Goal: Task Accomplishment & Management: Use online tool/utility

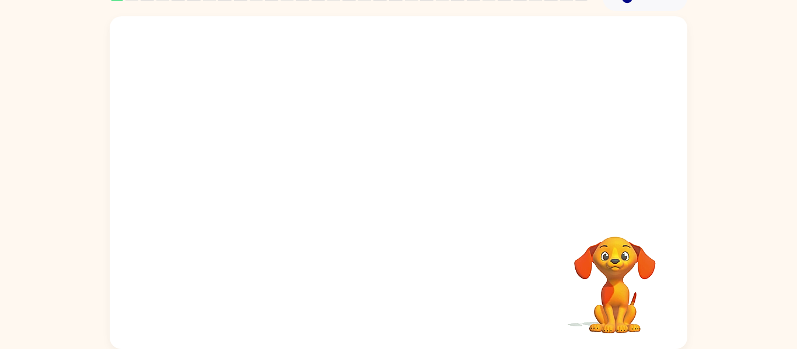
scroll to position [58, 0]
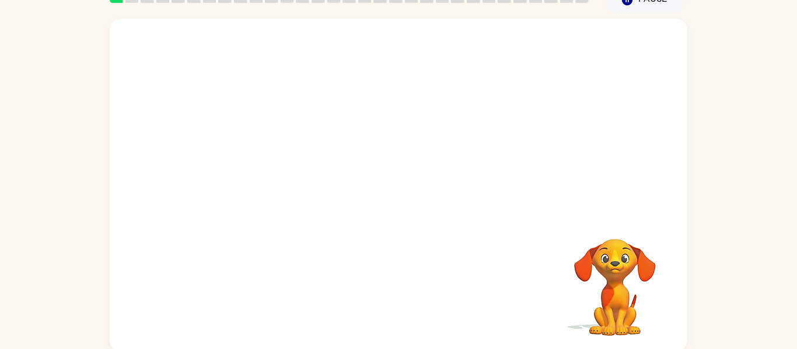
click at [622, 253] on video "Your browser must support playing .mp4 files to use Literably. Please try using…" at bounding box center [614, 279] width 117 height 117
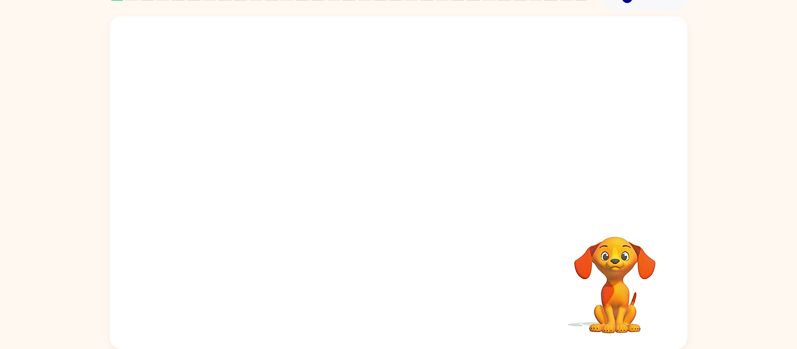
scroll to position [60, 0]
click at [615, 320] on video "Your browser must support playing .mp4 files to use Literably. Please try using…" at bounding box center [614, 277] width 117 height 117
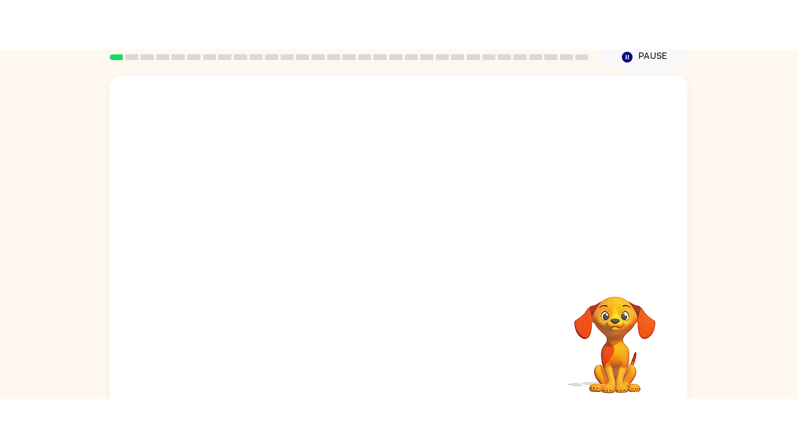
scroll to position [0, 0]
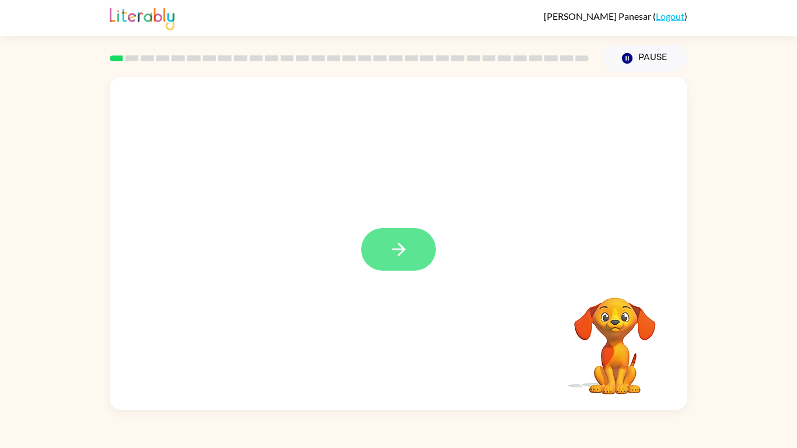
click at [394, 265] on button "button" at bounding box center [398, 249] width 75 height 43
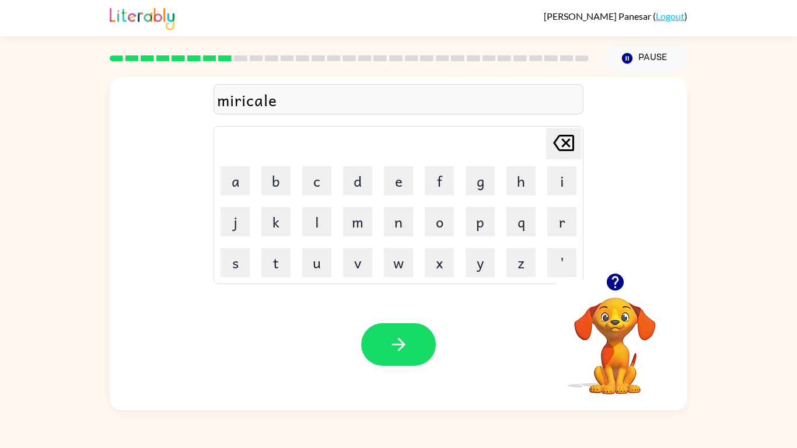
click at [283, 99] on div "miricale" at bounding box center [398, 99] width 363 height 24
drag, startPoint x: 276, startPoint y: 87, endPoint x: 170, endPoint y: 103, distance: 106.7
click at [170, 103] on div "miricale Delete Delete last character input a b c d e f g h i j k l m n o p q r…" at bounding box center [398, 175] width 577 height 196
click at [609, 278] on icon "button" at bounding box center [614, 282] width 17 height 17
